Goal: Transaction & Acquisition: Purchase product/service

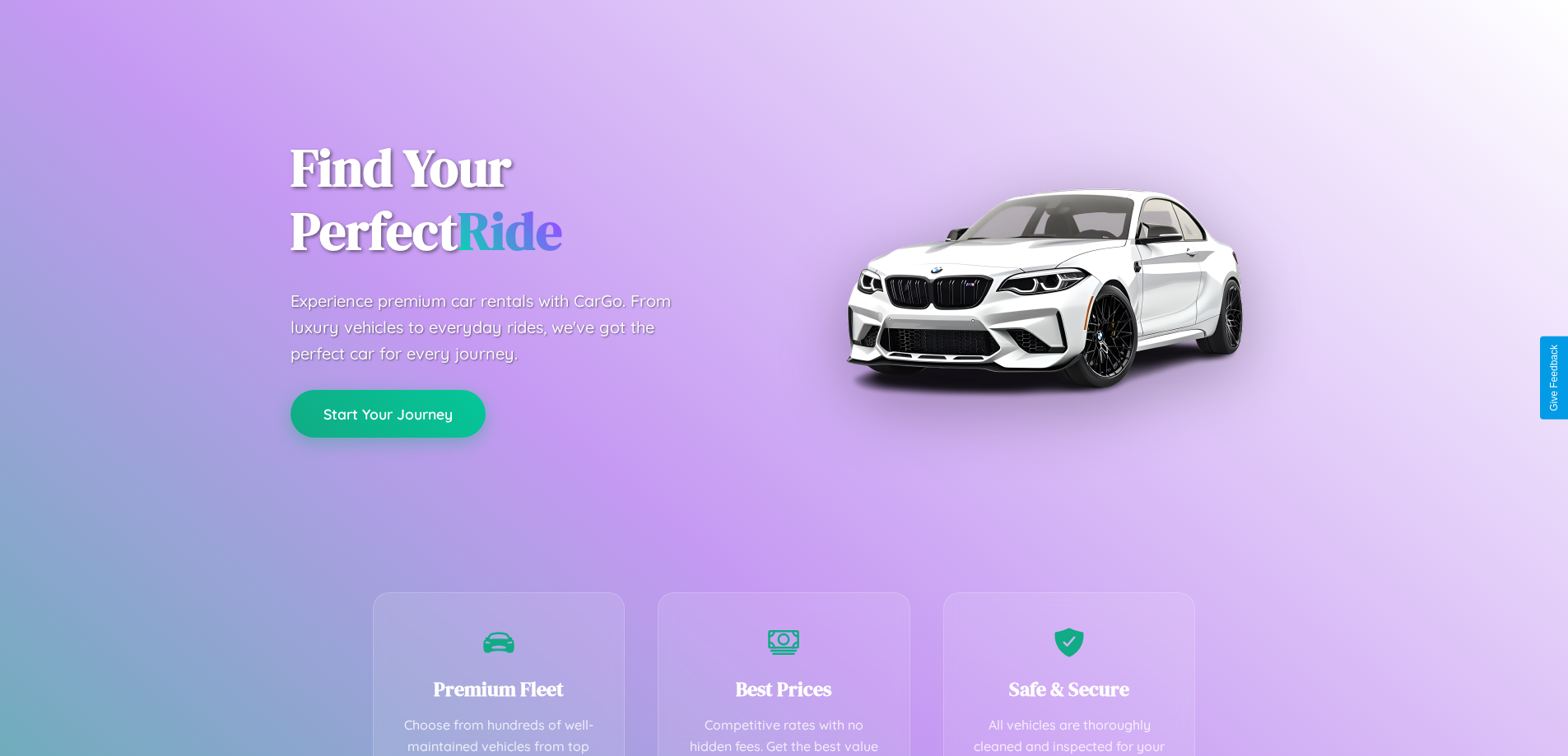
click at [388, 413] on button "Start Your Journey" at bounding box center [388, 413] width 195 height 48
click at [388, 413] on button "Start Your Journey" at bounding box center [388, 413] width 195 height 48
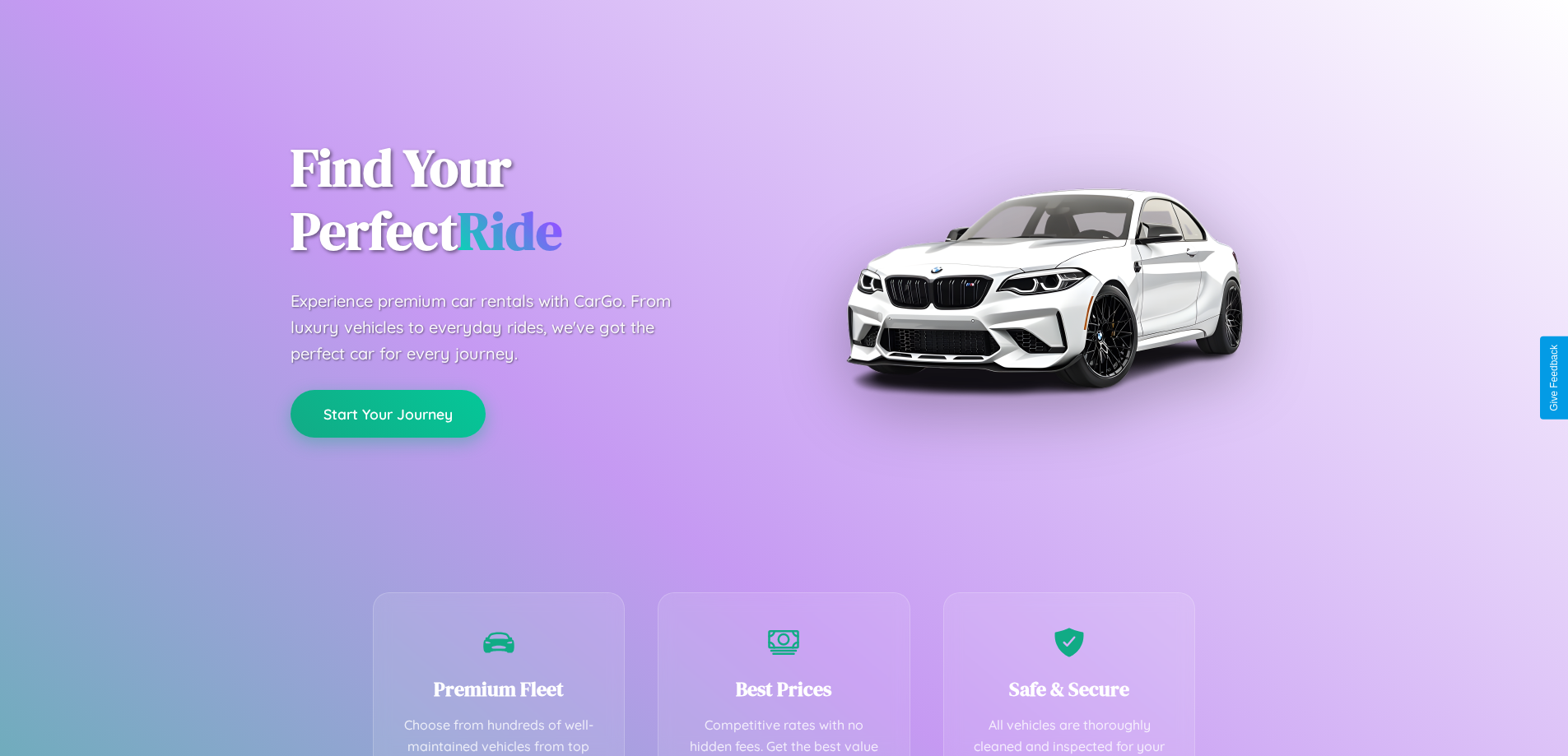
click at [388, 413] on button "Start Your Journey" at bounding box center [388, 413] width 195 height 48
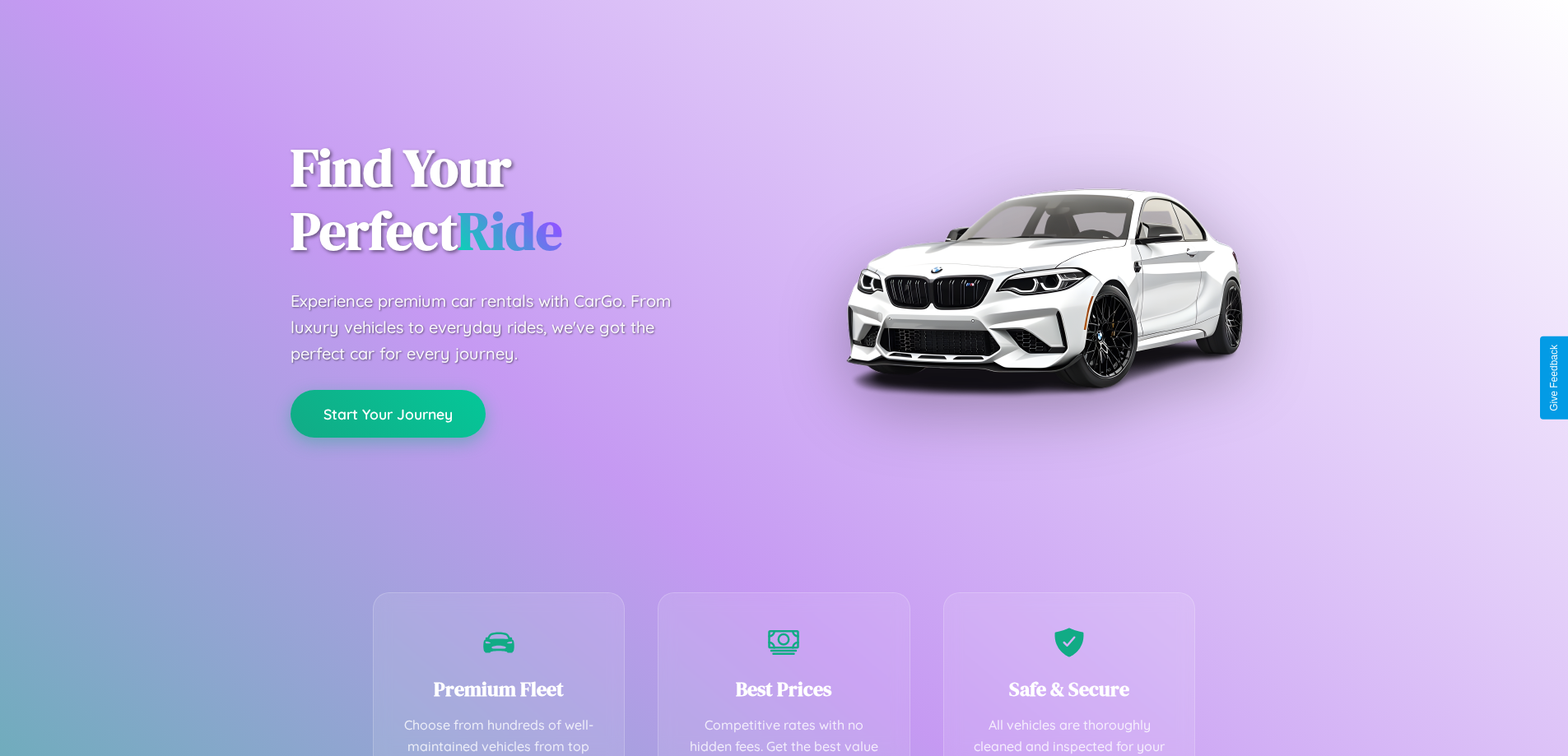
click at [388, 413] on button "Start Your Journey" at bounding box center [388, 413] width 195 height 48
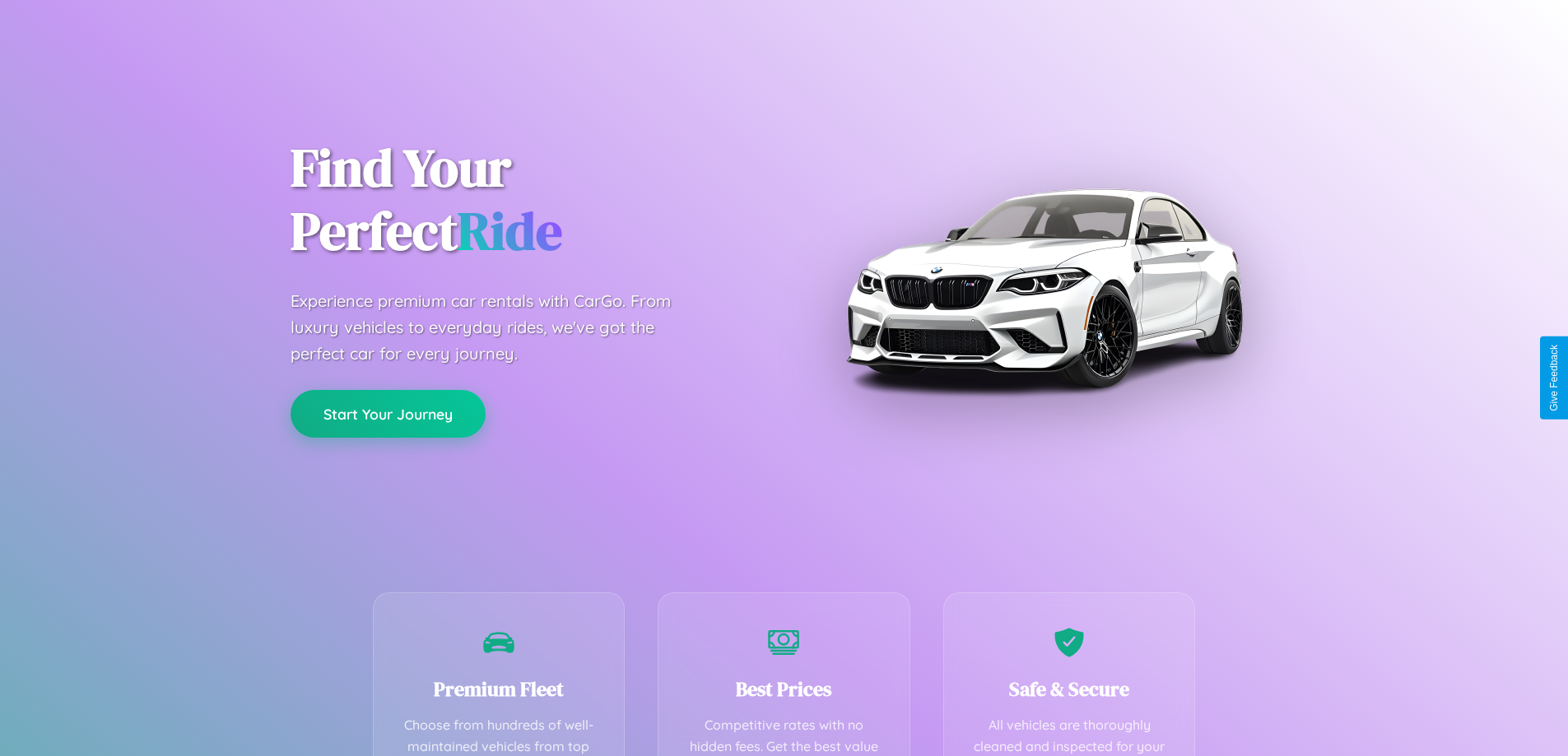
click at [388, 413] on button "Start Your Journey" at bounding box center [388, 413] width 195 height 48
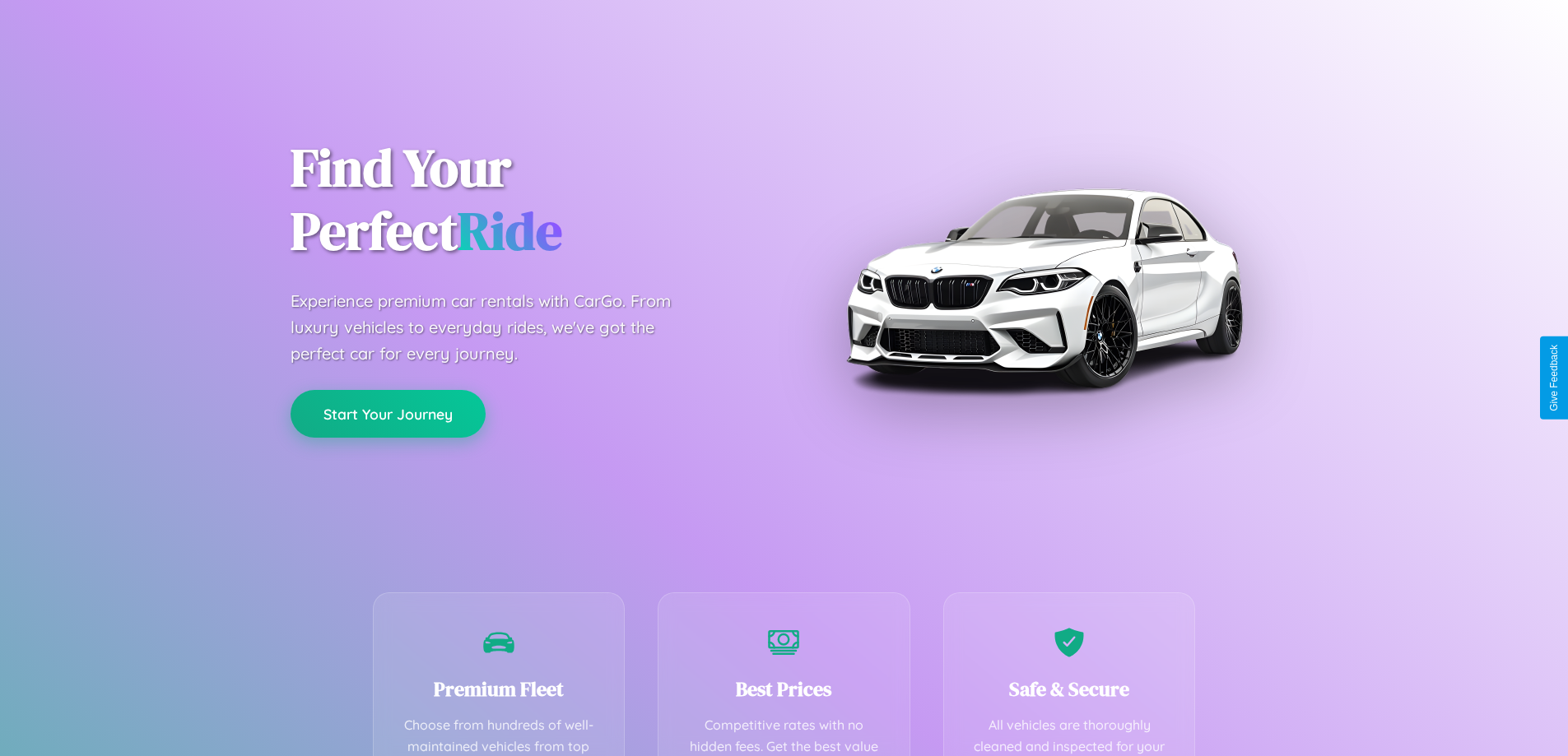
click at [388, 413] on button "Start Your Journey" at bounding box center [388, 413] width 195 height 48
